Goal: Communication & Community: Answer question/provide support

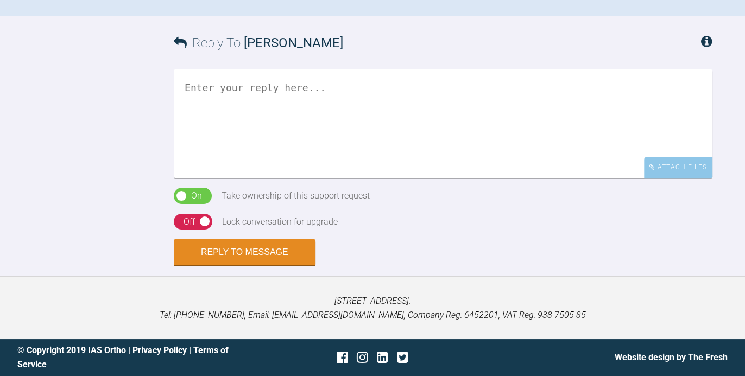
scroll to position [1017, 0]
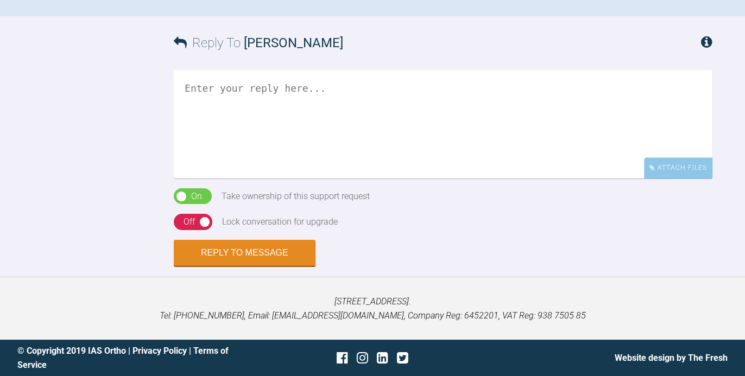
click at [341, 179] on textarea at bounding box center [443, 124] width 539 height 109
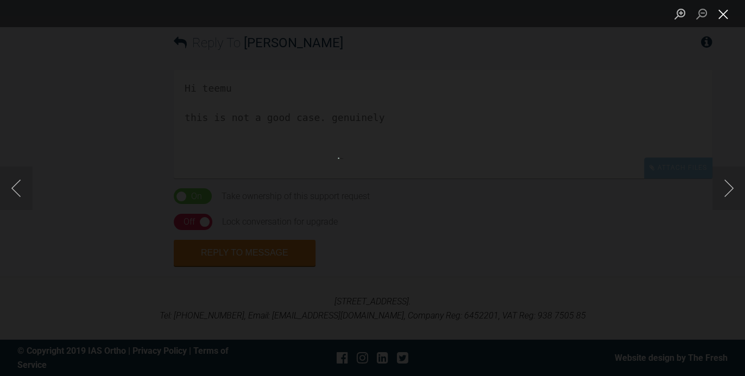
click at [725, 18] on button "Close lightbox" at bounding box center [723, 13] width 22 height 19
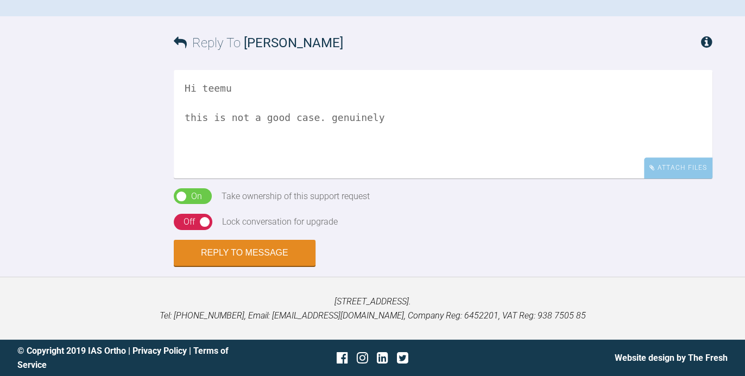
scroll to position [1181, 0]
click at [409, 163] on textarea "Hi teemu this is not a good case. genuinely" at bounding box center [443, 124] width 539 height 109
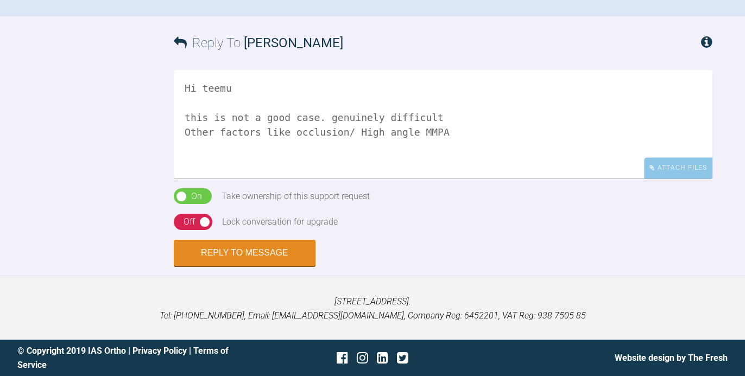
scroll to position [793, 0]
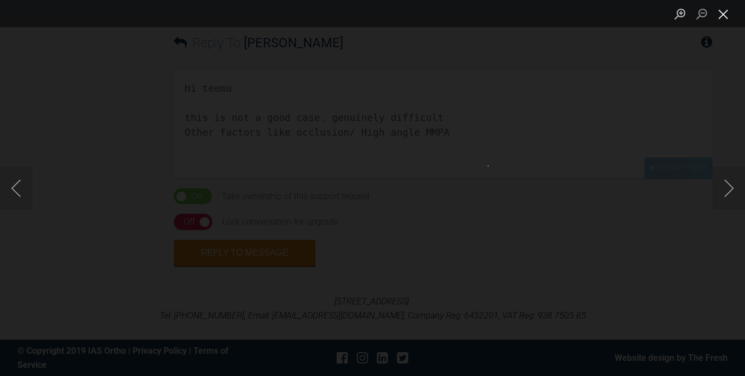
click at [724, 16] on button "Close lightbox" at bounding box center [723, 13] width 22 height 19
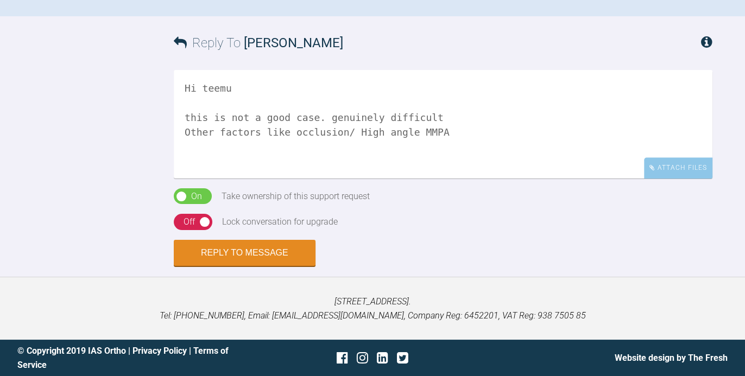
scroll to position [1098, 0]
click at [467, 179] on textarea "Hi teemu this is not a good case. genuinely difficult Other factors like occlus…" at bounding box center [443, 124] width 539 height 109
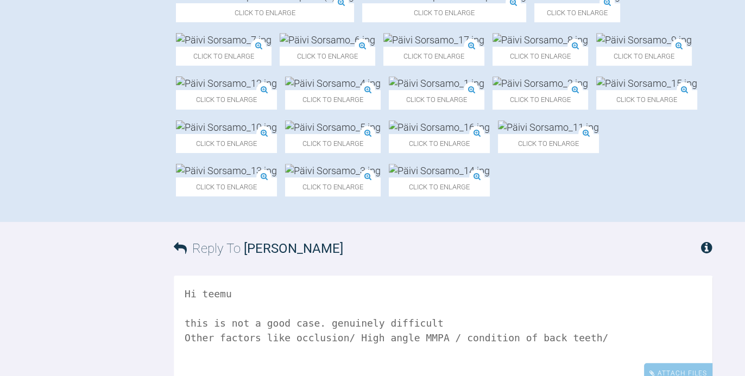
scroll to position [488, 0]
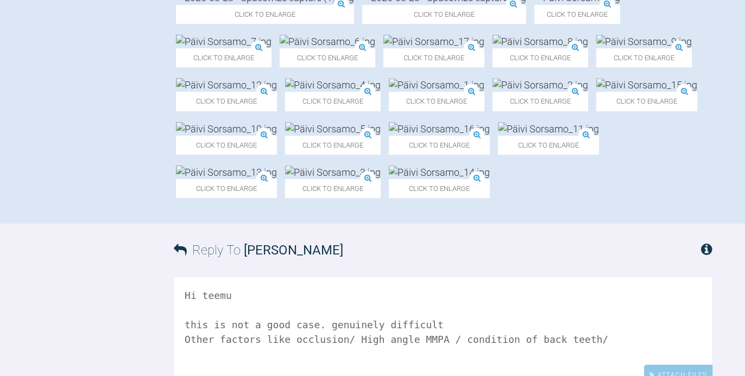
click at [280, 48] on img at bounding box center [328, 42] width 96 height 14
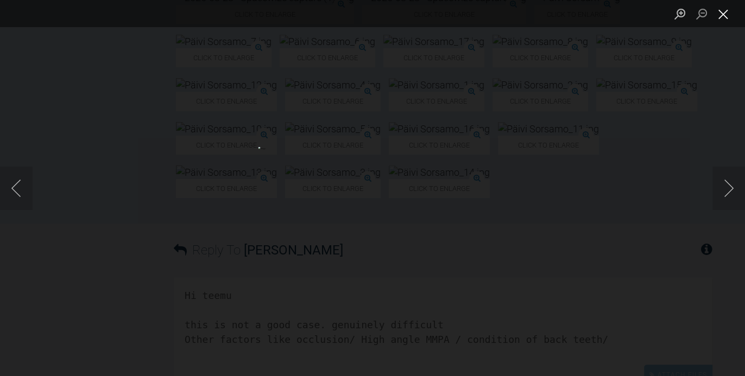
click at [726, 13] on button "Close lightbox" at bounding box center [723, 13] width 22 height 19
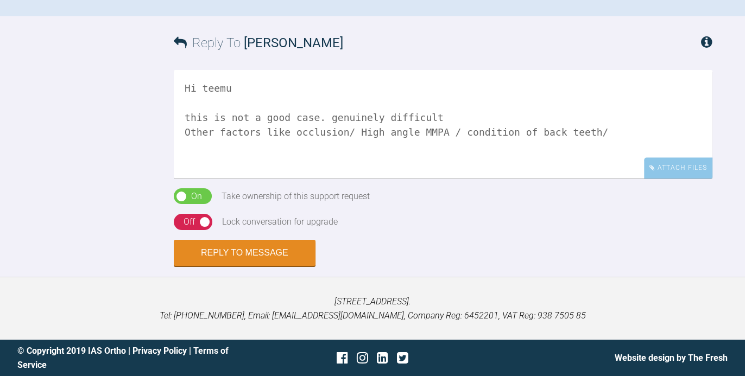
scroll to position [1193, 0]
click at [615, 173] on textarea "Hi teemu this is not a good case. genuinely difficult Other factors like occlus…" at bounding box center [443, 124] width 539 height 109
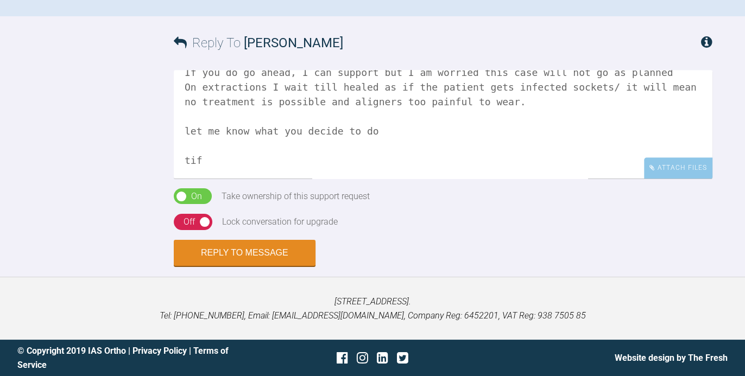
scroll to position [135, 0]
type textarea "Hi teemu this is not a good case. genuinely difficult Other factors like occlus…"
click at [191, 223] on div "Off" at bounding box center [189, 222] width 11 height 14
click at [222, 260] on button "Reply to Message" at bounding box center [245, 254] width 142 height 26
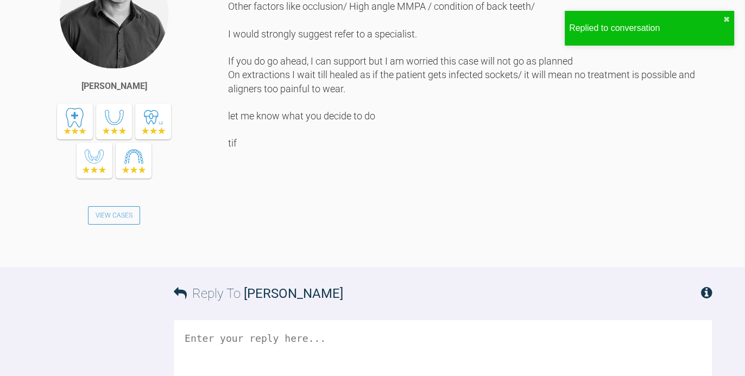
scroll to position [472, 0]
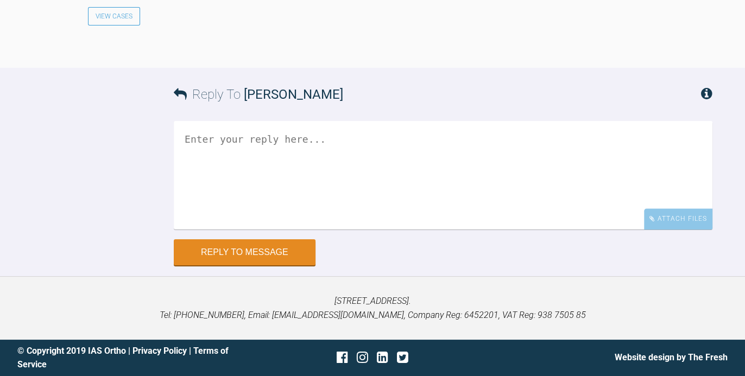
scroll to position [1387, 0]
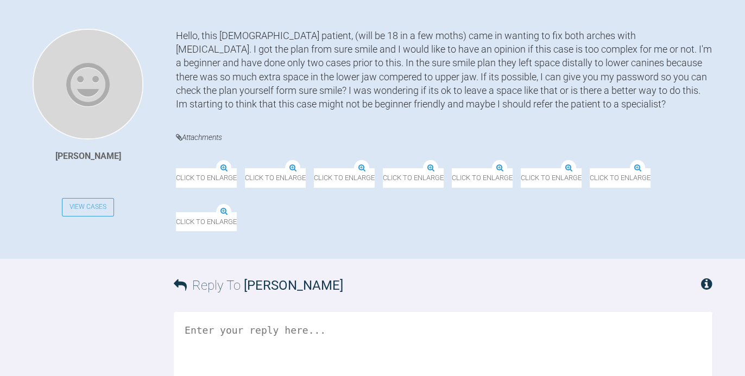
scroll to position [261, 0]
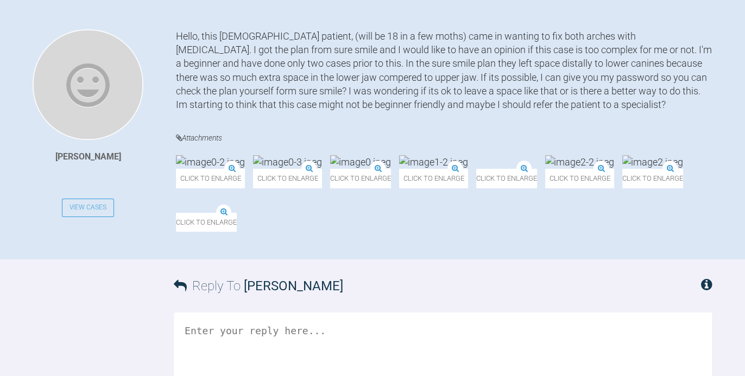
click at [226, 169] on img at bounding box center [210, 162] width 69 height 14
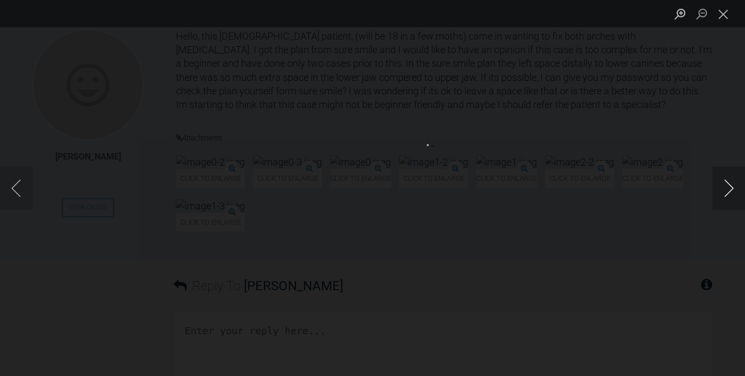
click at [730, 184] on button "Next image" at bounding box center [728, 188] width 33 height 43
click at [730, 194] on button "Next image" at bounding box center [728, 188] width 33 height 43
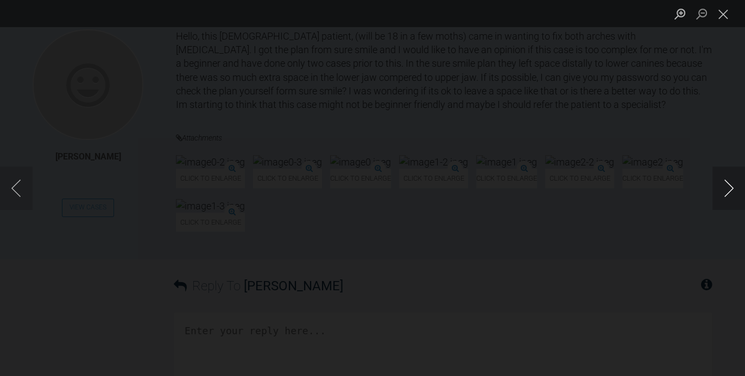
click at [730, 194] on button "Next image" at bounding box center [728, 188] width 33 height 43
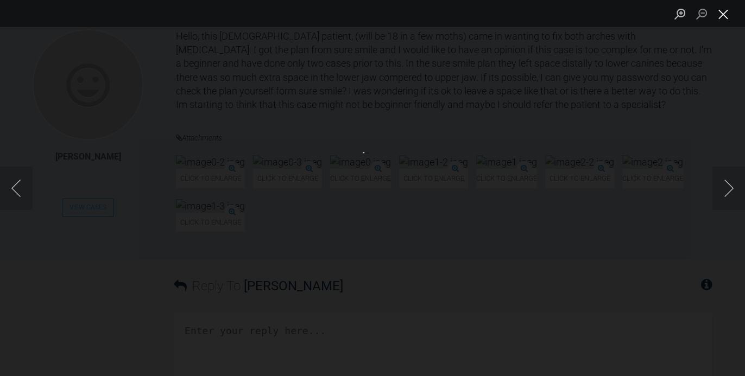
click at [724, 14] on button "Close lightbox" at bounding box center [723, 13] width 22 height 19
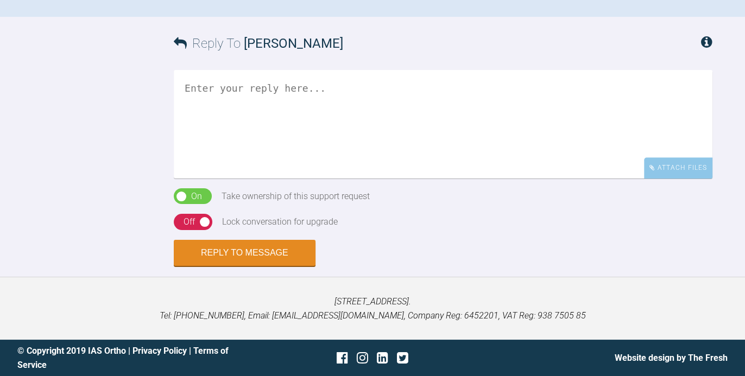
scroll to position [535, 0]
click at [368, 179] on textarea at bounding box center [443, 124] width 539 height 109
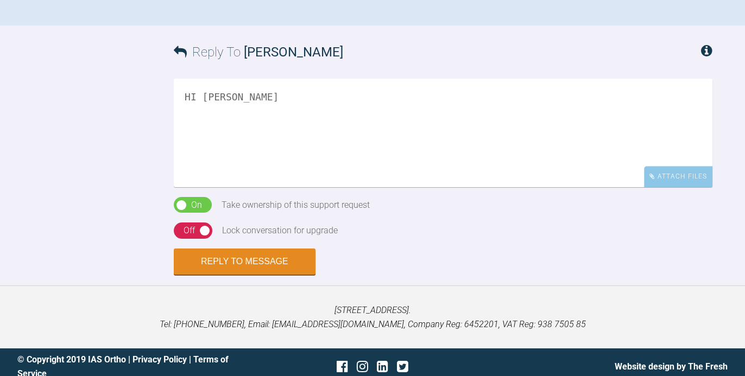
scroll to position [497, 0]
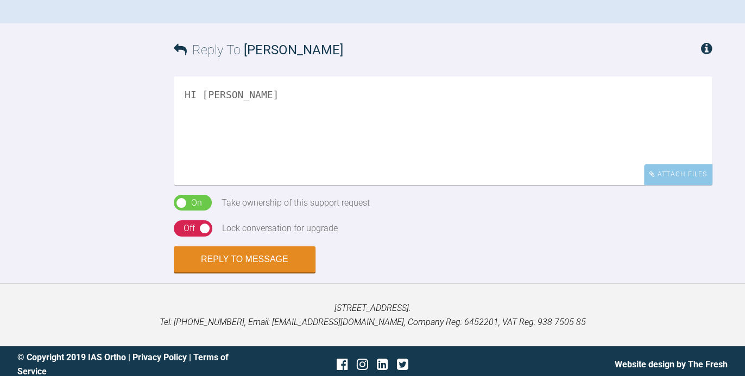
click at [231, 185] on textarea "HI Tiia" at bounding box center [443, 131] width 539 height 109
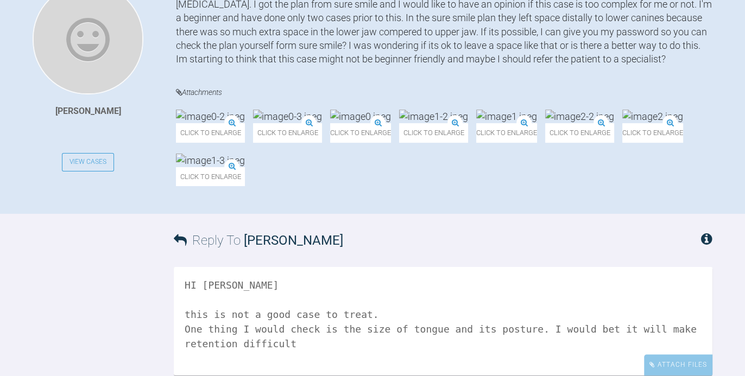
scroll to position [304, 0]
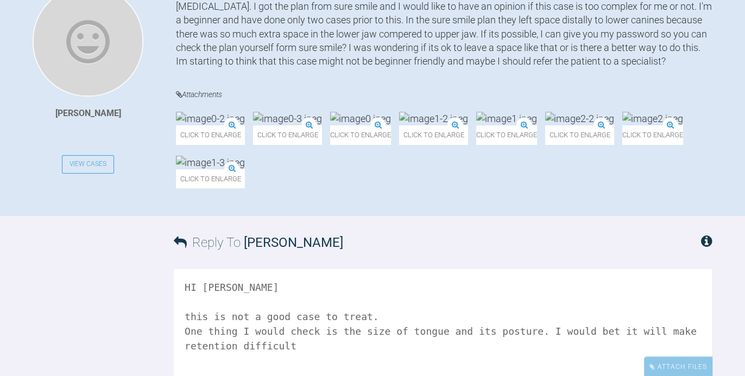
click at [545, 125] on img at bounding box center [579, 119] width 69 height 14
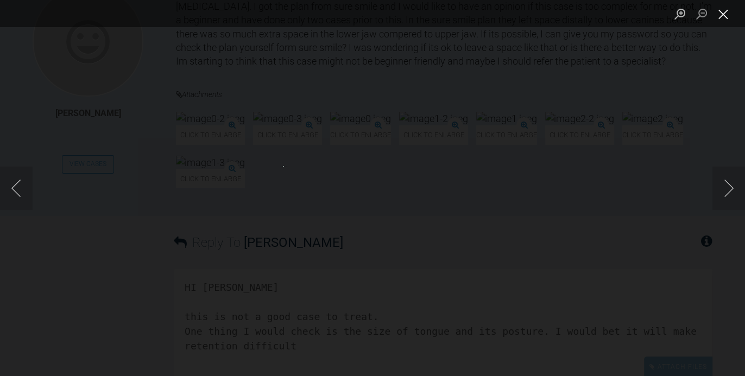
click at [727, 16] on button "Close lightbox" at bounding box center [723, 13] width 22 height 19
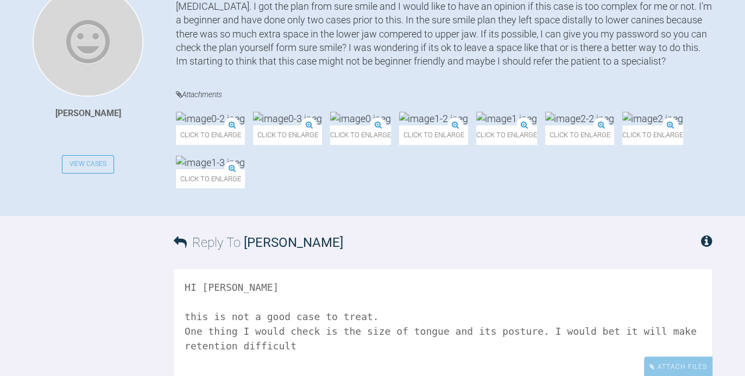
scroll to position [646, 0]
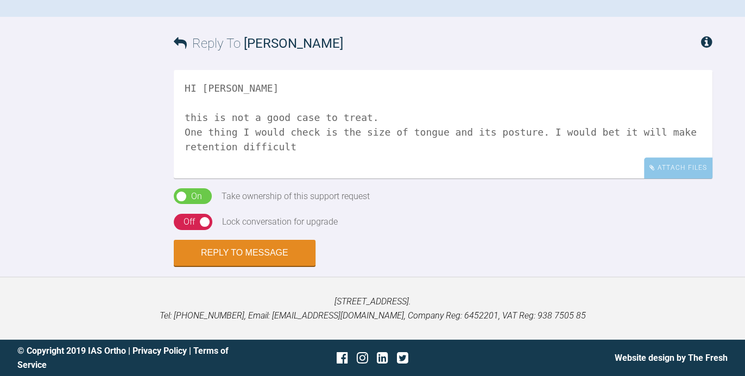
click at [349, 161] on textarea "HI Tiia this is not a good case to treat. One thing I would check is the size o…" at bounding box center [443, 124] width 539 height 109
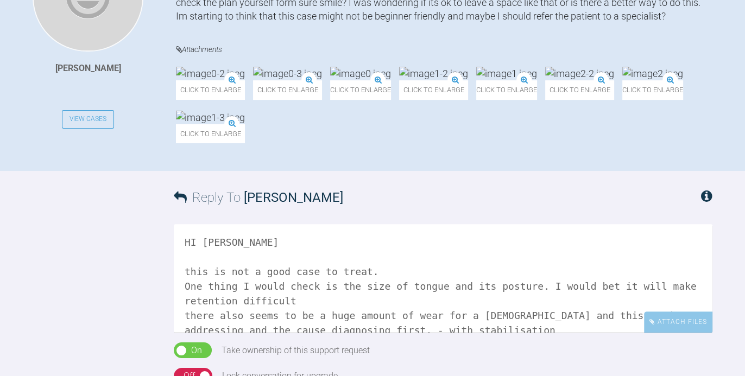
scroll to position [347, 0]
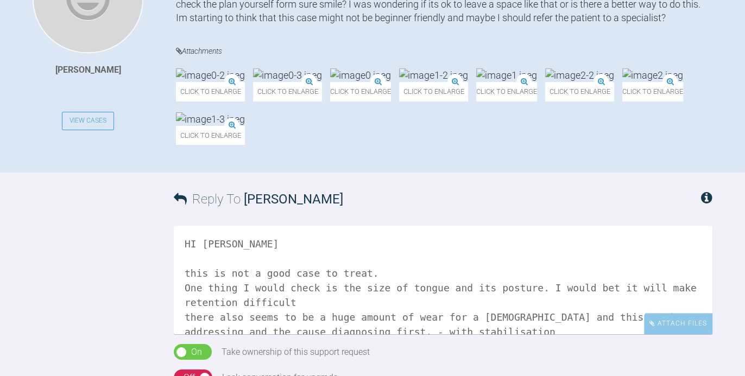
click at [322, 82] on img at bounding box center [287, 75] width 69 height 14
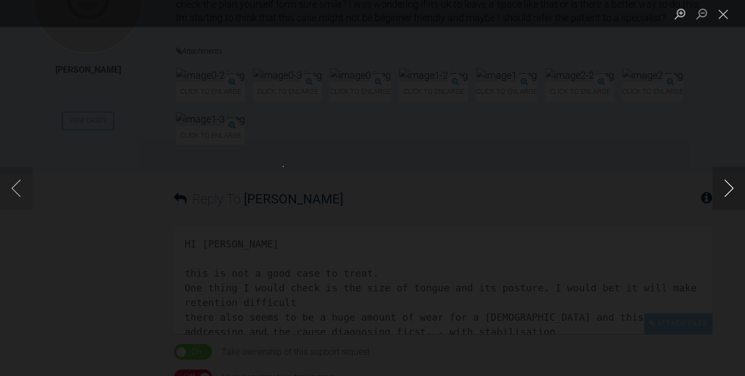
click at [731, 187] on button "Next image" at bounding box center [728, 188] width 33 height 43
click at [727, 10] on button "Close lightbox" at bounding box center [723, 13] width 22 height 19
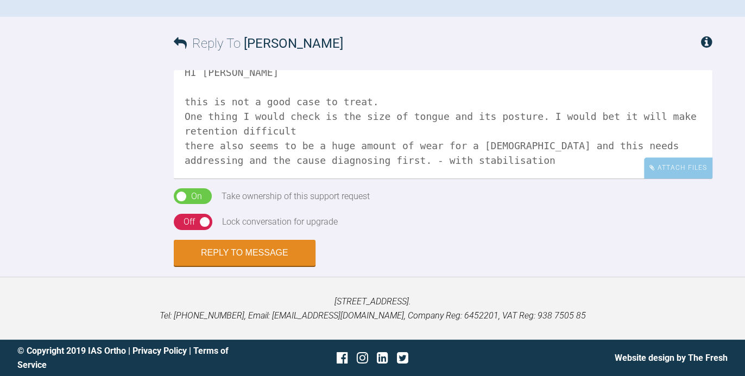
scroll to position [646, 0]
click at [561, 164] on textarea "HI Tiia this is not a good case to treat. One thing I would check is the size o…" at bounding box center [443, 124] width 539 height 109
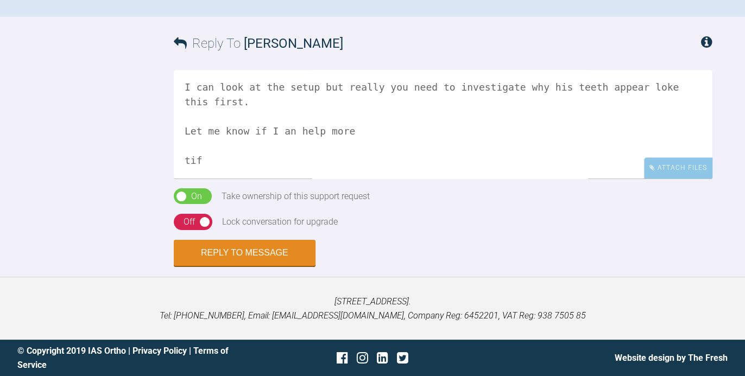
scroll to position [135, 0]
type textarea "HI Tiia this is not a good case to treat. One thing I would check is the size o…"
click at [198, 214] on div "On Off" at bounding box center [193, 222] width 39 height 16
click at [201, 251] on button "Reply to Message" at bounding box center [245, 254] width 142 height 26
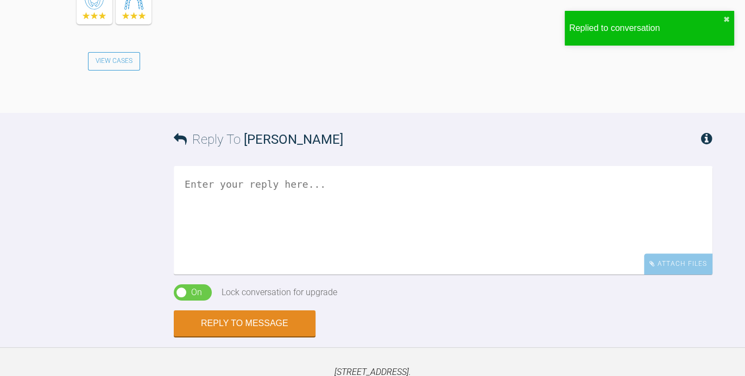
scroll to position [814, 0]
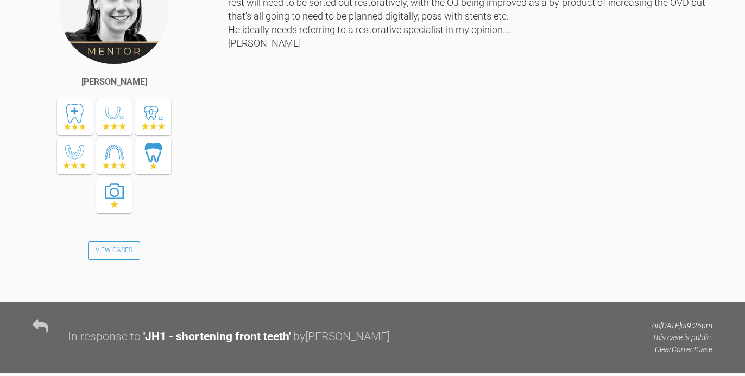
scroll to position [825, 0]
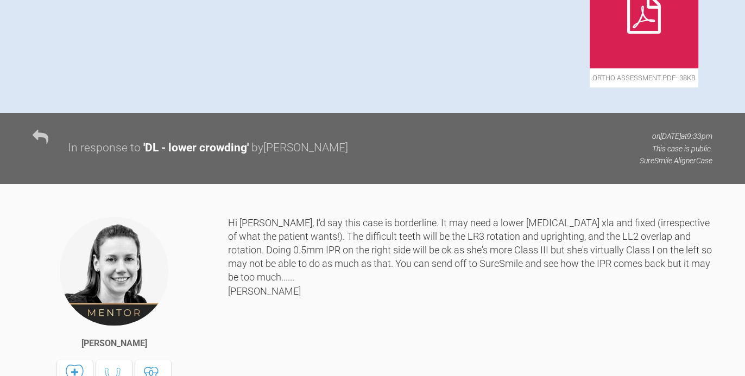
scroll to position [536, 0]
